Goal: Task Accomplishment & Management: Use online tool/utility

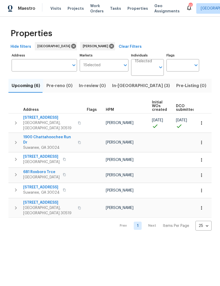
click at [123, 92] on button "In-[GEOGRAPHIC_DATA] (3)" at bounding box center [141, 86] width 64 height 14
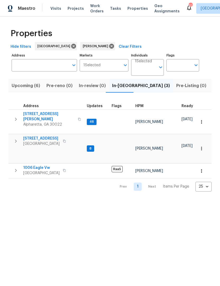
click at [202, 120] on icon "button" at bounding box center [201, 121] width 1 height 3
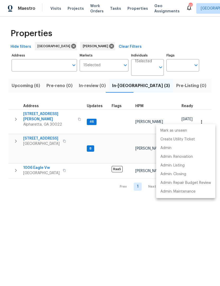
click at [55, 114] on div at bounding box center [110, 143] width 220 height 286
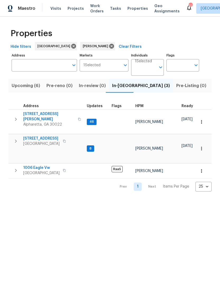
click at [48, 113] on span "[STREET_ADDRESS][PERSON_NAME]" at bounding box center [48, 116] width 51 height 11
click at [203, 120] on icon "button" at bounding box center [201, 121] width 5 height 5
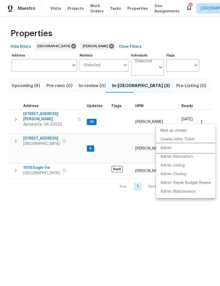
click at [177, 148] on li "Admin" at bounding box center [185, 148] width 59 height 9
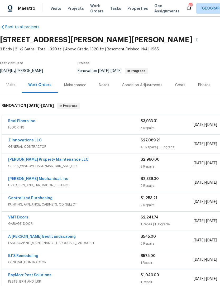
scroll to position [3, 0]
click at [30, 121] on link "Real Floors Inc" at bounding box center [21, 121] width 27 height 4
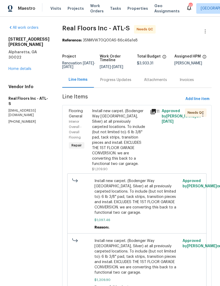
click at [121, 83] on div "Progress Updates" at bounding box center [115, 79] width 31 height 5
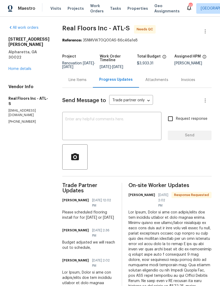
click at [127, 122] on textarea at bounding box center [111, 127] width 93 height 18
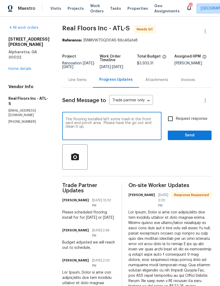
type textarea "The flooring installed left some trash in the front yard and porch area. Please…"
click at [75, 160] on icon "button" at bounding box center [75, 157] width 9 height 9
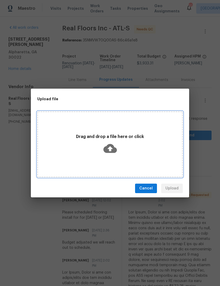
click at [109, 155] on icon at bounding box center [110, 148] width 13 height 13
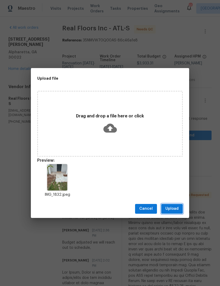
click at [179, 207] on span "Upload" at bounding box center [172, 209] width 13 height 7
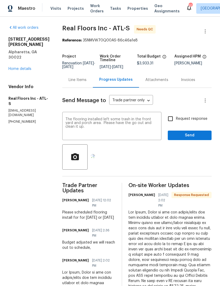
click at [174, 120] on input "Request response" at bounding box center [170, 118] width 11 height 11
checkbox input "true"
click at [199, 139] on span "Send" at bounding box center [189, 135] width 35 height 7
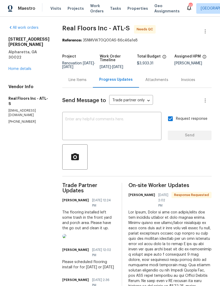
click at [24, 67] on link "Home details" at bounding box center [19, 69] width 23 height 4
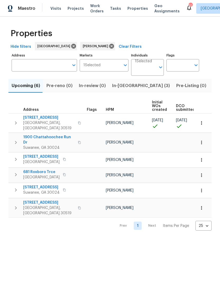
click at [213, 87] on span "Listed (13)" at bounding box center [224, 85] width 22 height 7
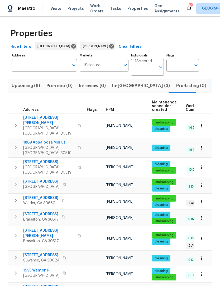
click at [53, 179] on span "670 Spring Forest Dr" at bounding box center [41, 181] width 36 height 5
click at [204, 142] on button "button" at bounding box center [202, 148] width 12 height 12
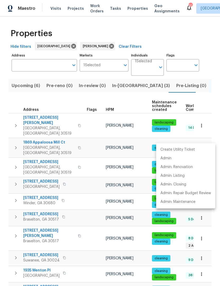
click at [203, 219] on div at bounding box center [110, 143] width 220 height 286
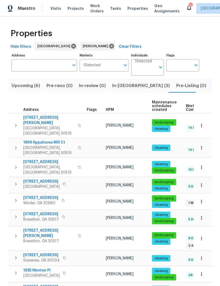
click at [200, 236] on icon "button" at bounding box center [201, 238] width 5 height 5
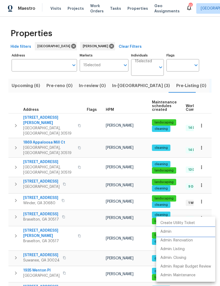
click at [175, 230] on li "Admin" at bounding box center [185, 232] width 59 height 9
click at [124, 85] on div at bounding box center [110, 143] width 220 height 286
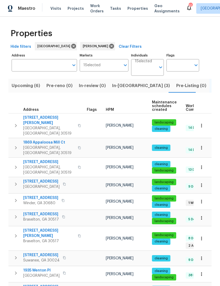
click at [123, 88] on span "In-[GEOGRAPHIC_DATA] (3)" at bounding box center [141, 85] width 58 height 7
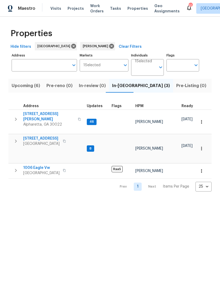
click at [54, 115] on span "[STREET_ADDRESS][PERSON_NAME]" at bounding box center [48, 116] width 51 height 11
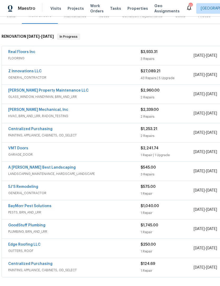
scroll to position [71, 0]
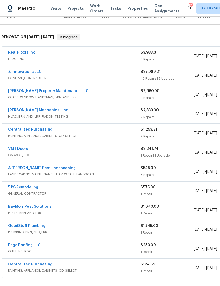
click at [15, 169] on link "A Lopez Best Landscaping" at bounding box center [42, 168] width 68 height 4
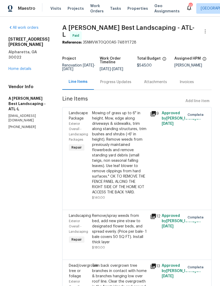
click at [132, 85] on div "Progress Updates" at bounding box center [115, 81] width 31 height 5
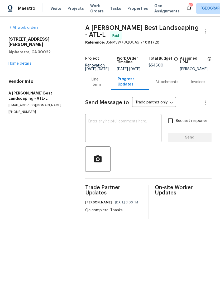
click at [133, 129] on textarea at bounding box center [123, 129] width 70 height 18
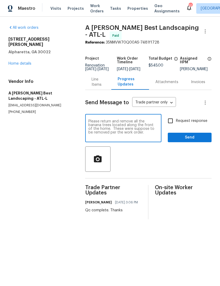
type textarea "Please return and remove all the banana trees located along the front of the ho…"
click at [100, 162] on icon "button" at bounding box center [97, 159] width 9 height 9
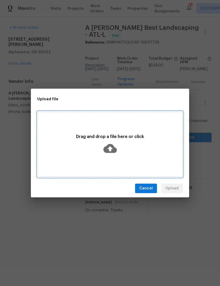
click at [112, 151] on icon at bounding box center [110, 148] width 13 height 9
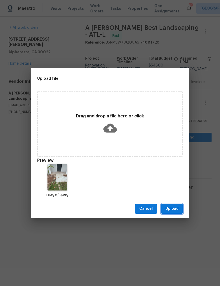
click at [177, 208] on span "Upload" at bounding box center [172, 209] width 13 height 7
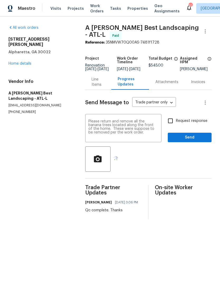
click at [172, 123] on input "Request response" at bounding box center [170, 120] width 11 height 11
checkbox input "true"
click at [197, 139] on span "Send" at bounding box center [189, 137] width 35 height 7
